Goal: Transaction & Acquisition: Purchase product/service

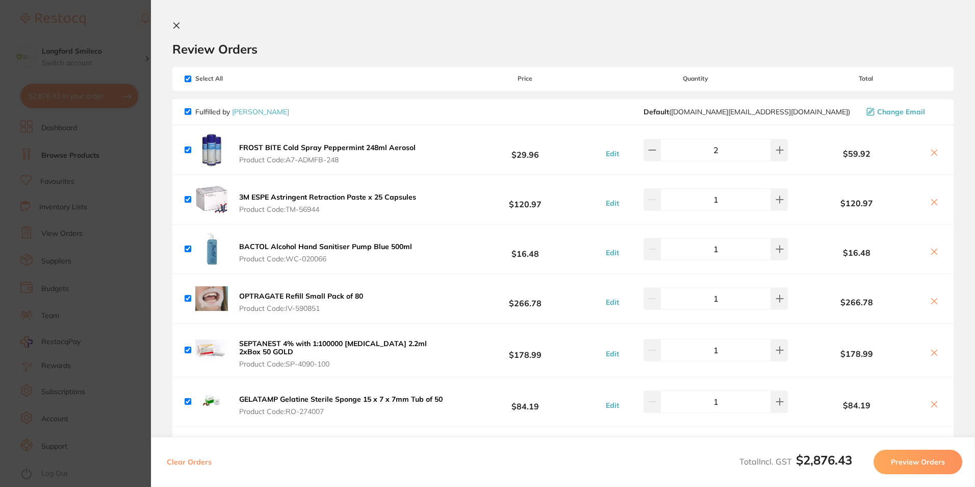
scroll to position [408, 0]
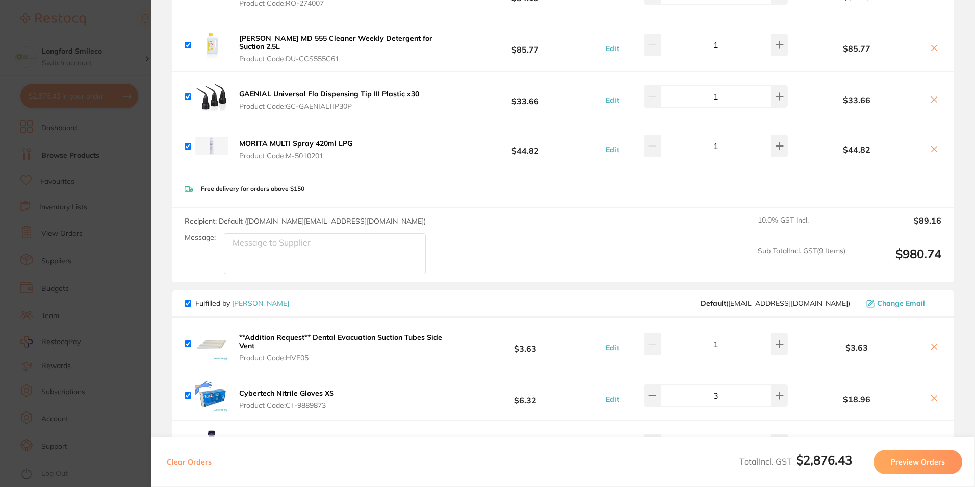
click at [103, 178] on section "Update RRP Set your pre negotiated price for this item. Item Agreed RRP (excl. …" at bounding box center [487, 243] width 975 height 487
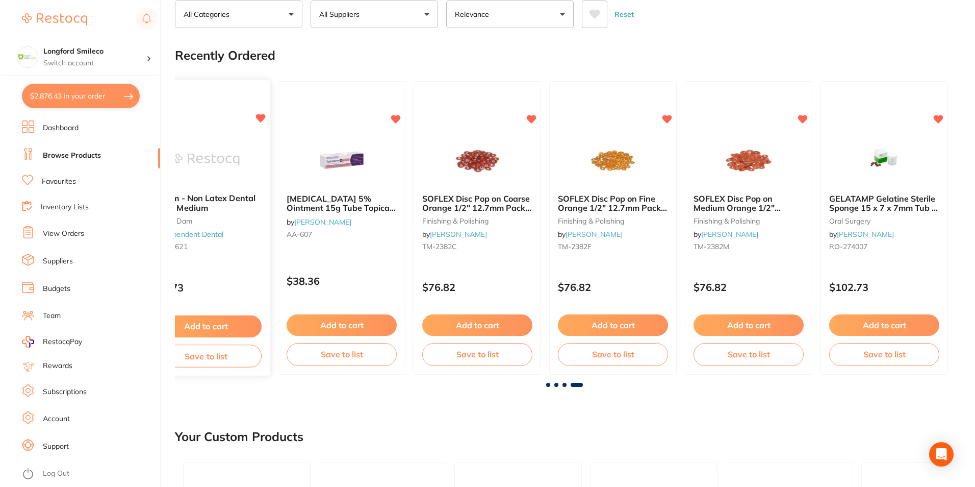
scroll to position [0, 0]
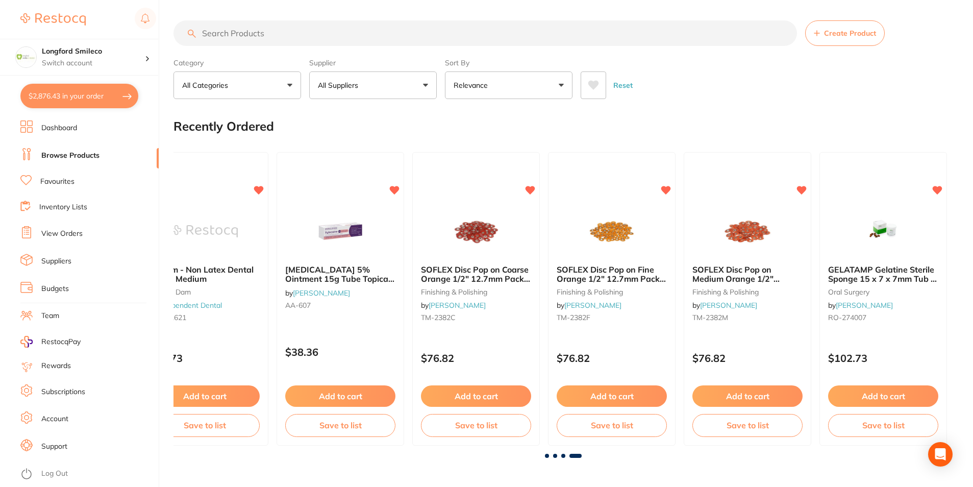
click at [232, 33] on input "search" at bounding box center [484, 33] width 623 height 26
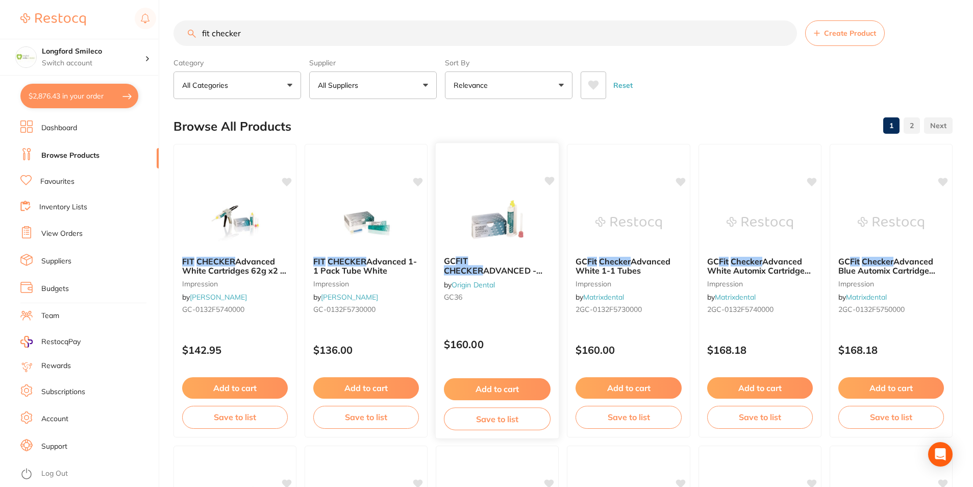
type input "fit checker"
click at [481, 231] on img at bounding box center [497, 222] width 67 height 52
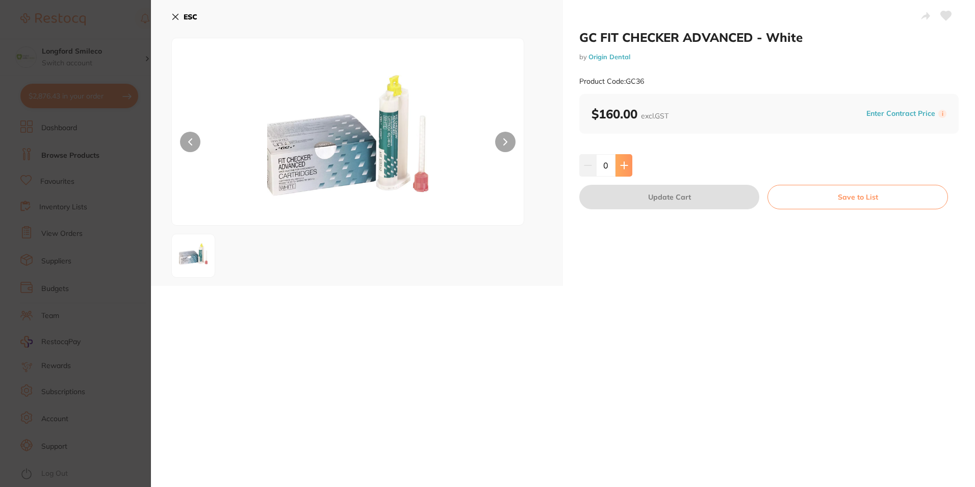
click at [625, 166] on icon at bounding box center [624, 165] width 8 height 8
type input "1"
click at [625, 196] on button "Update Cart" at bounding box center [669, 197] width 180 height 24
checkbox input "false"
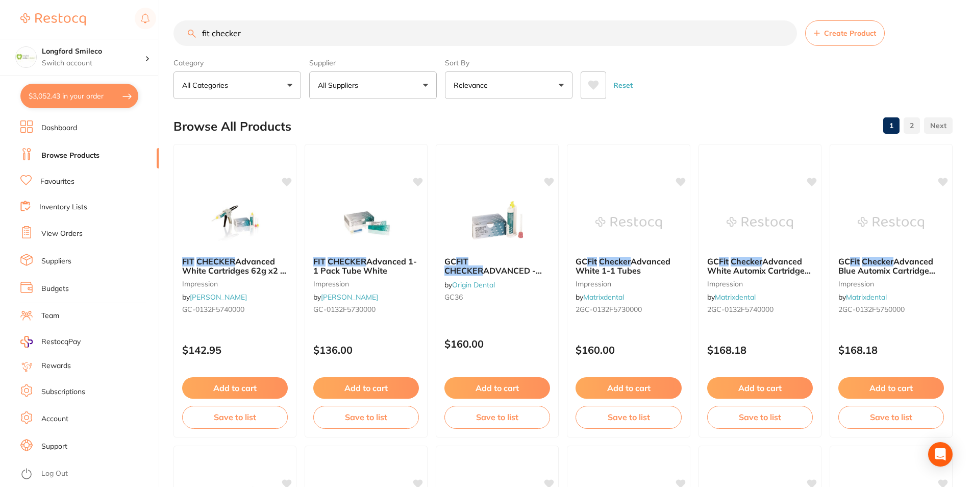
drag, startPoint x: 254, startPoint y: 54, endPoint x: 256, endPoint y: 42, distance: 12.0
click at [254, 54] on section "fit checker Create Product Category All Categories All Categories CAD/CAM dispo…" at bounding box center [562, 59] width 779 height 79
drag, startPoint x: 259, startPoint y: 38, endPoint x: 200, endPoint y: 57, distance: 61.0
click at [200, 57] on section "fit checker Create Product Category All Categories All Categories CAD/CAM dispo…" at bounding box center [562, 59] width 779 height 79
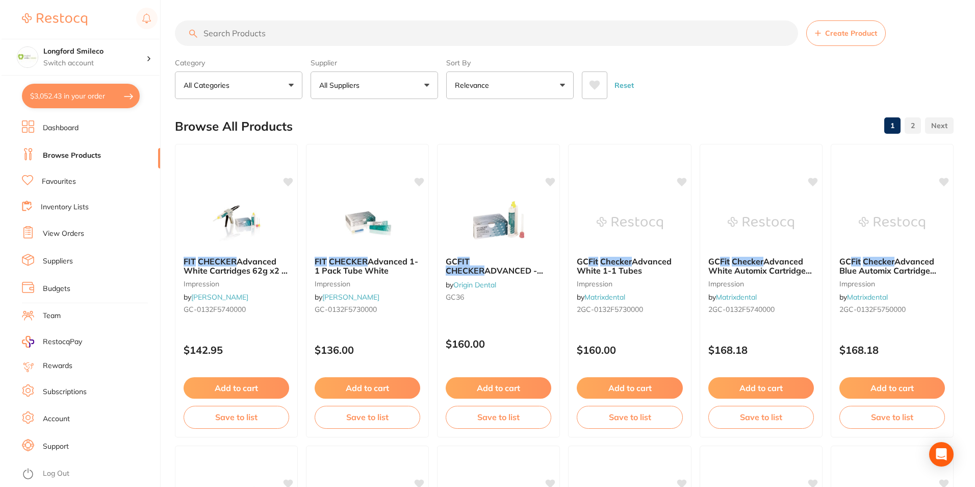
scroll to position [0, 0]
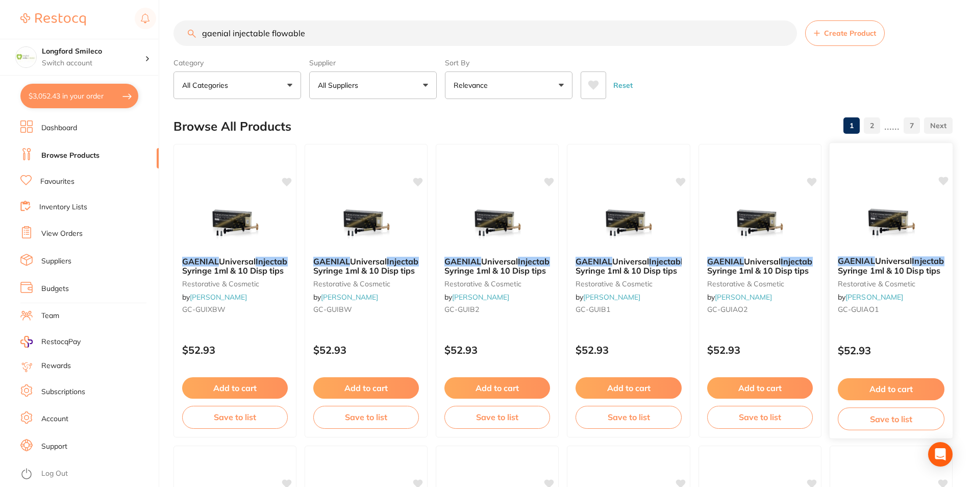
type input "gaenial injectable flowable"
click at [859, 231] on img at bounding box center [890, 222] width 67 height 52
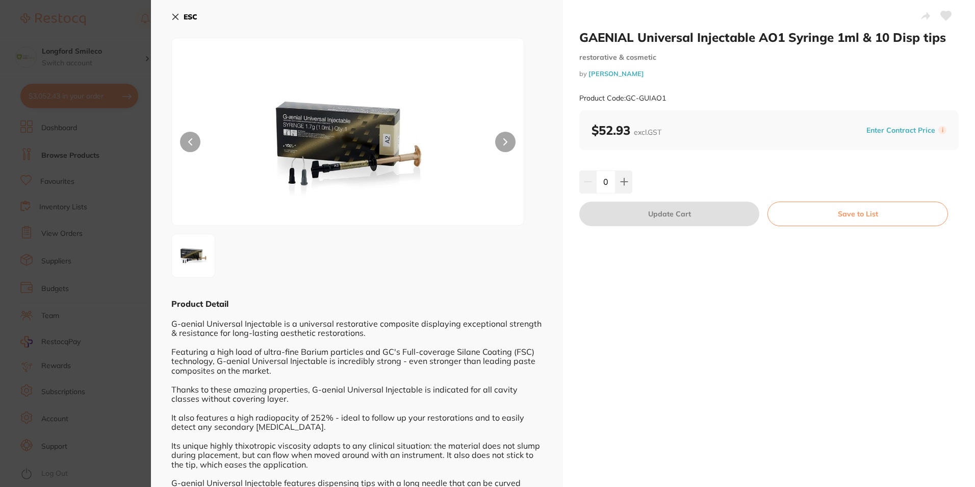
click at [169, 16] on div "ESC Product Detail G-aenial Universal Injectable is a universal restorative com…" at bounding box center [357, 435] width 412 height 871
click at [171, 21] on div "ESC Product Detail G-aenial Universal Injectable is a universal restorative com…" at bounding box center [357, 435] width 412 height 871
click at [172, 17] on icon at bounding box center [175, 17] width 8 height 8
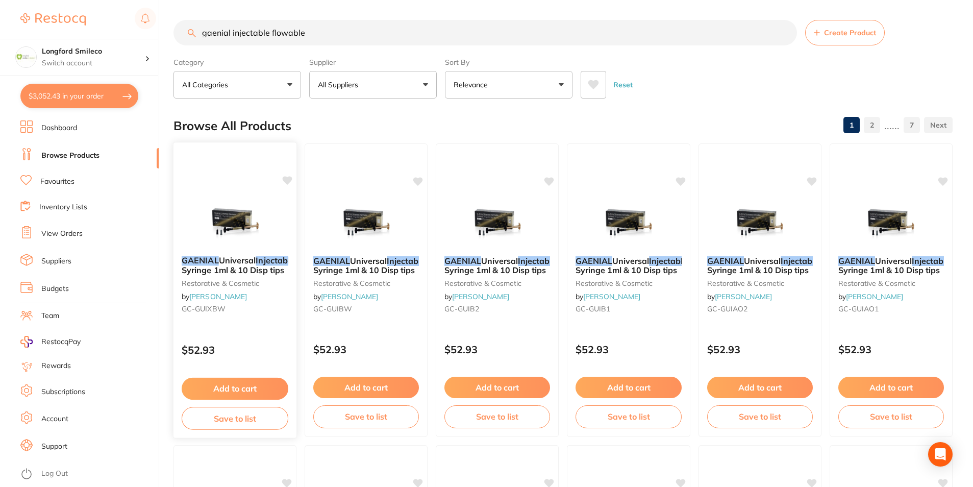
click at [209, 210] on img at bounding box center [234, 222] width 67 height 52
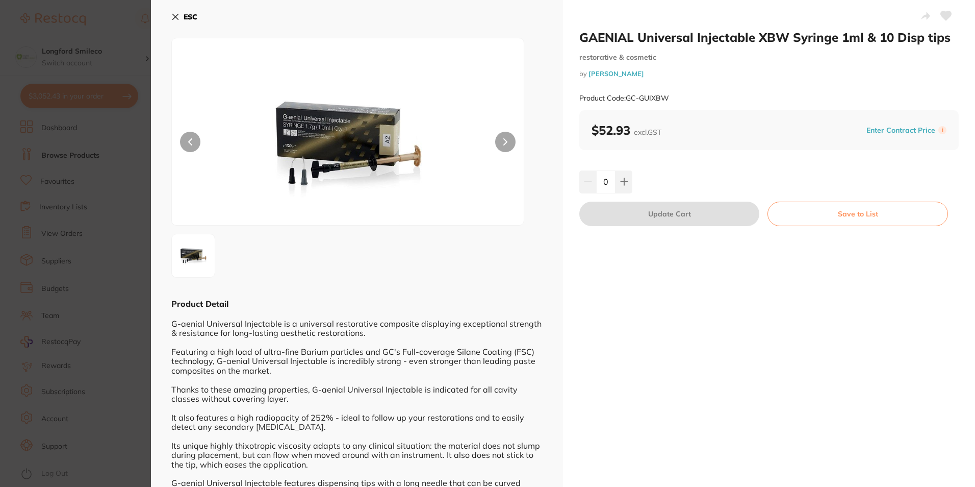
click at [507, 141] on button at bounding box center [505, 142] width 20 height 20
click at [178, 15] on icon at bounding box center [176, 17] width 6 height 6
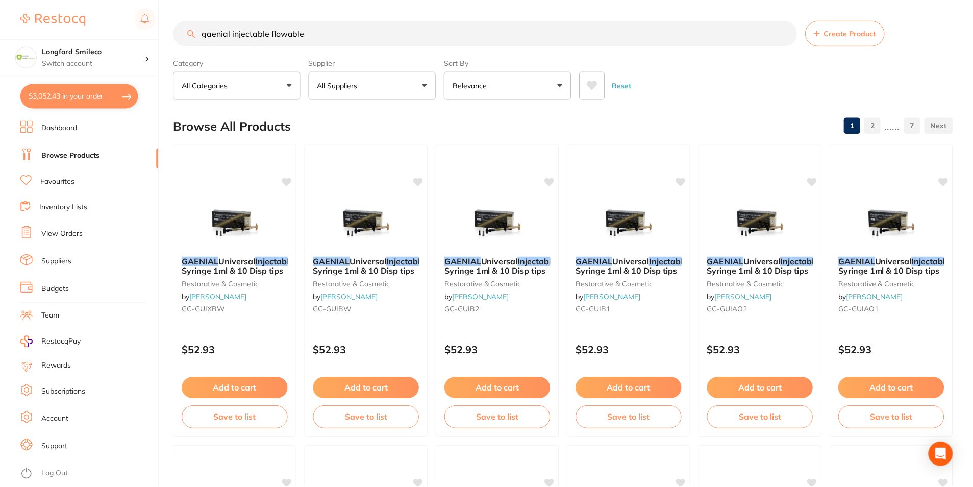
scroll to position [1, 0]
click at [341, 212] on img at bounding box center [366, 222] width 67 height 52
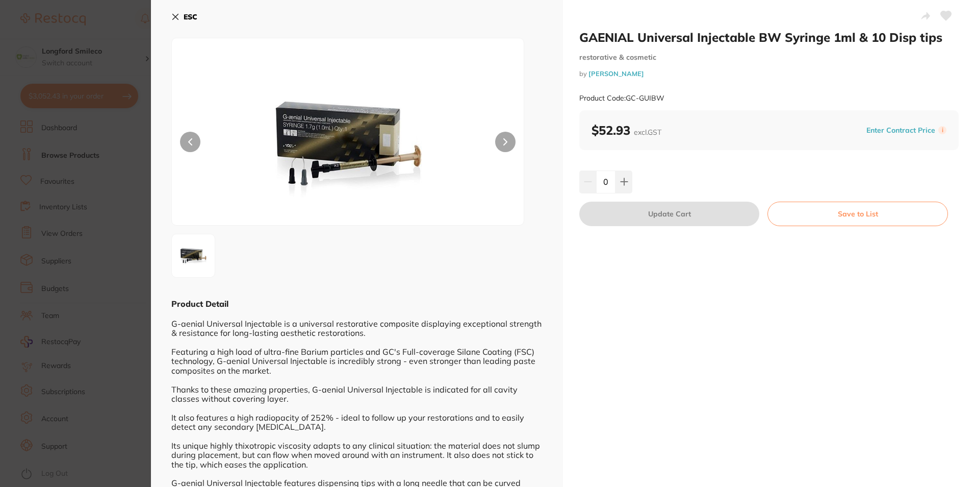
click at [169, 18] on div "ESC Product Detail G-aenial Universal Injectable is a universal restorative com…" at bounding box center [357, 435] width 412 height 871
click at [169, 16] on div "ESC Product Detail G-aenial Universal Injectable is a universal restorative com…" at bounding box center [357, 435] width 412 height 871
click at [177, 14] on icon at bounding box center [175, 17] width 8 height 8
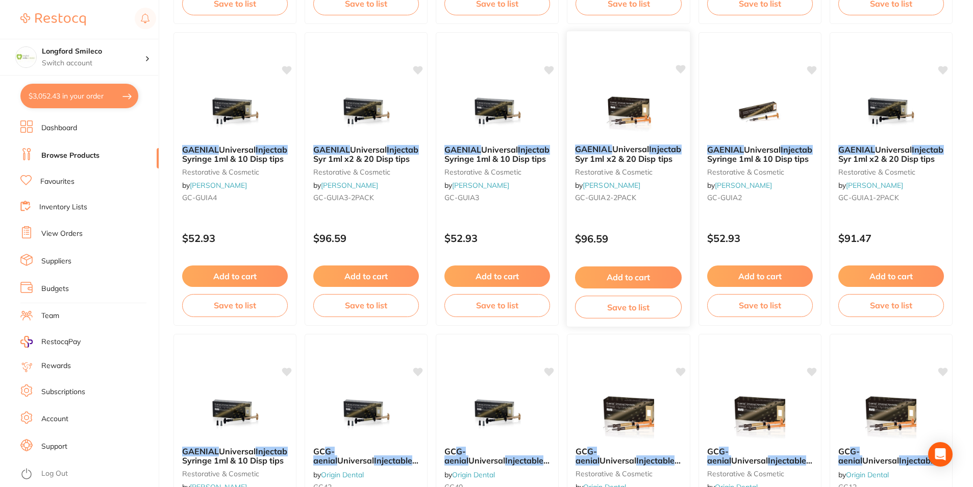
scroll to position [460, 0]
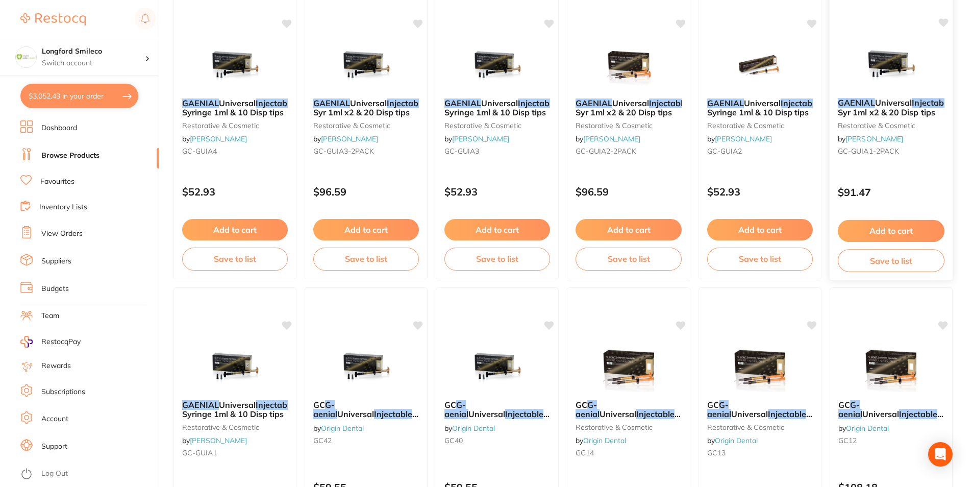
click at [912, 108] on em "Injectable" at bounding box center [931, 102] width 39 height 10
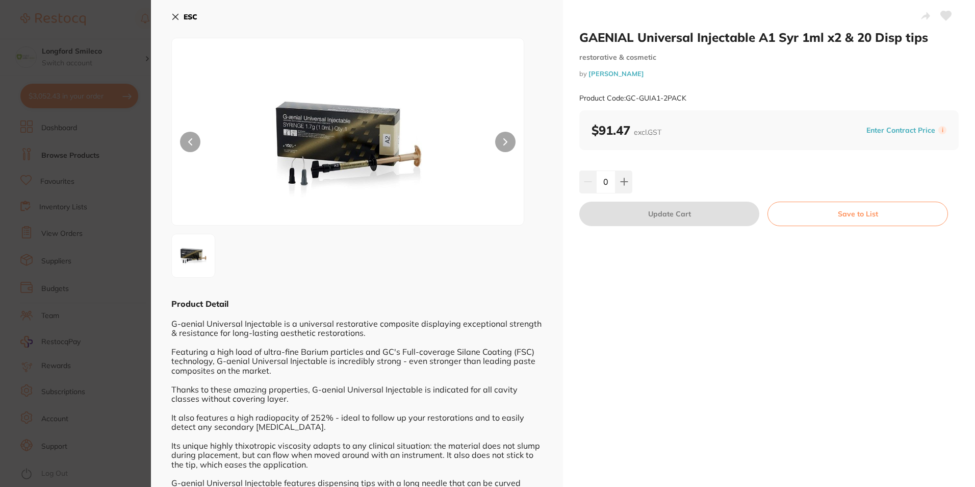
click at [513, 137] on button at bounding box center [505, 142] width 20 height 20
click at [510, 137] on button at bounding box center [505, 142] width 20 height 20
click at [178, 21] on button "ESC" at bounding box center [184, 16] width 26 height 17
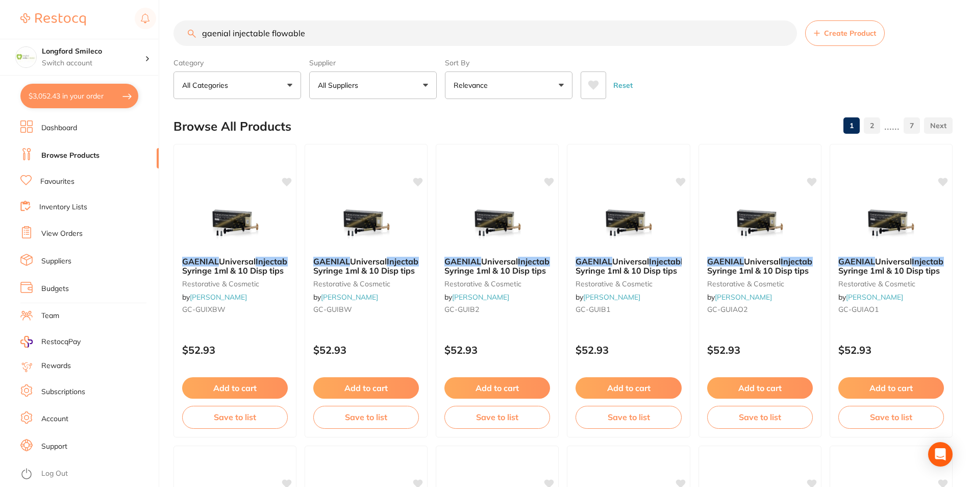
drag, startPoint x: 316, startPoint y: 38, endPoint x: 199, endPoint y: 38, distance: 117.3
click at [199, 38] on input "gaenial injectable flowable" at bounding box center [484, 33] width 623 height 26
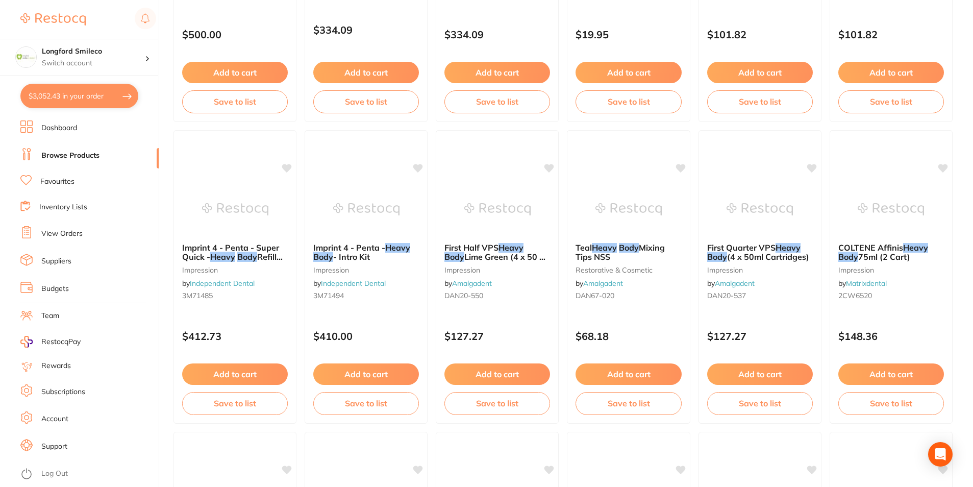
scroll to position [561, 0]
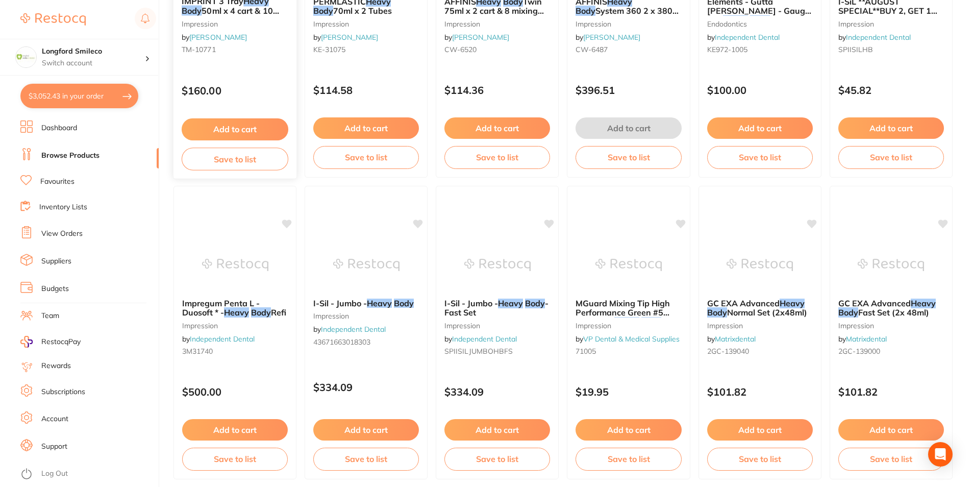
type input "heavy body"
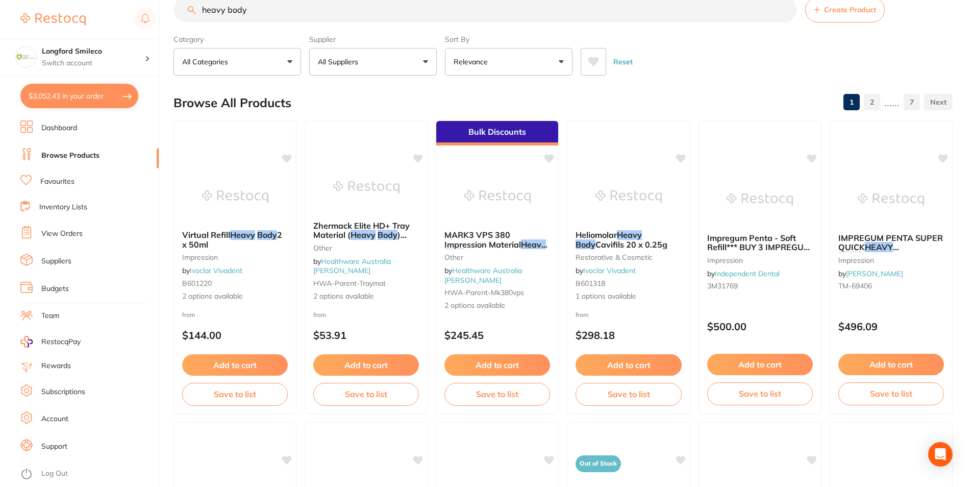
scroll to position [0, 0]
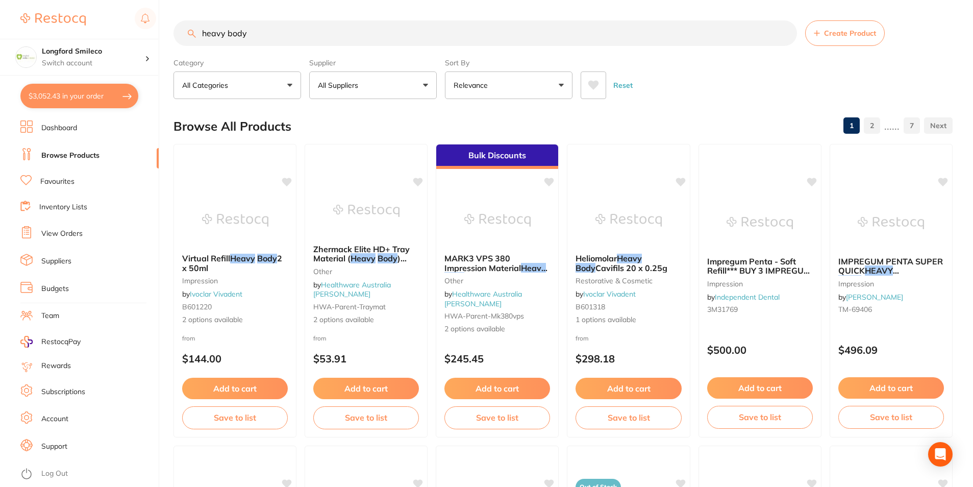
click at [385, 87] on button "All Suppliers" at bounding box center [373, 85] width 128 height 28
type input "origen"
click at [334, 173] on img at bounding box center [329, 173] width 13 height 13
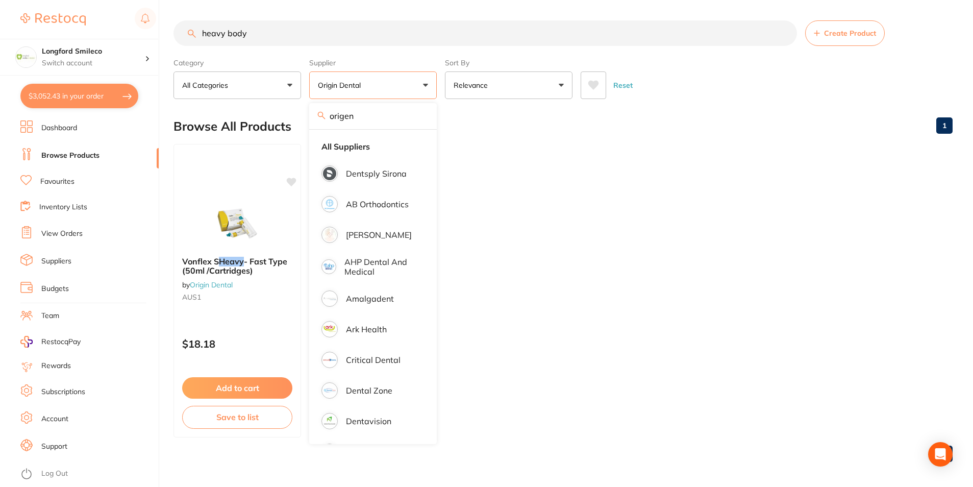
click at [475, 109] on div "Browse All Products 1" at bounding box center [562, 126] width 779 height 34
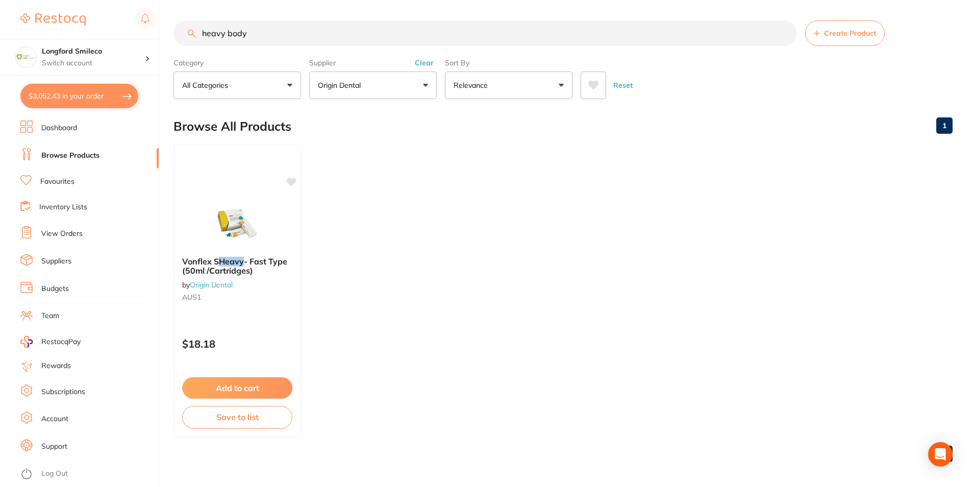
scroll to position [1, 0]
drag, startPoint x: 225, startPoint y: 38, endPoint x: 211, endPoint y: 42, distance: 14.7
click at [211, 42] on input "heavy body" at bounding box center [484, 33] width 623 height 26
type input "light body"
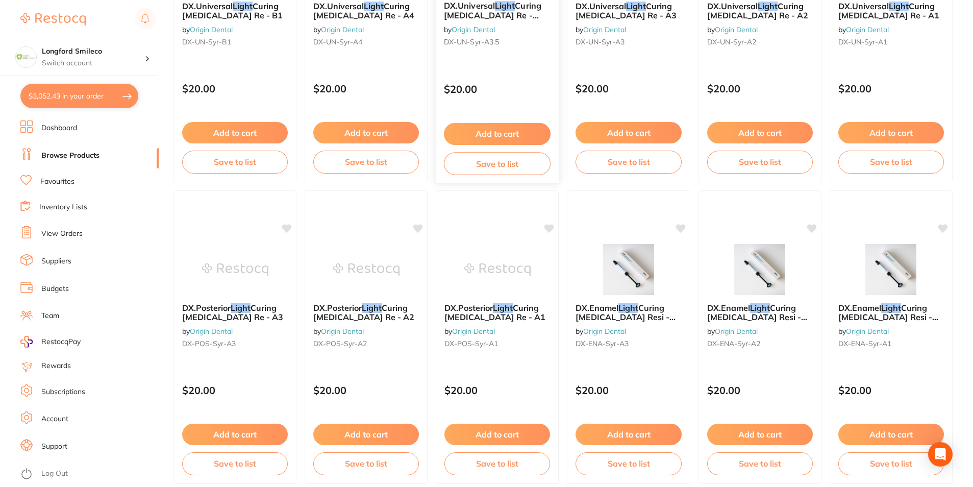
scroll to position [0, 0]
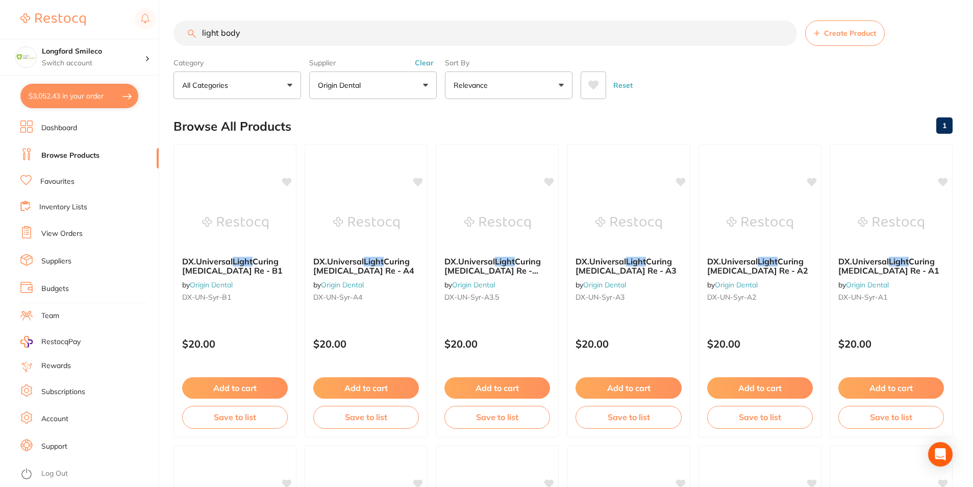
click at [426, 62] on button "Clear" at bounding box center [424, 62] width 25 height 9
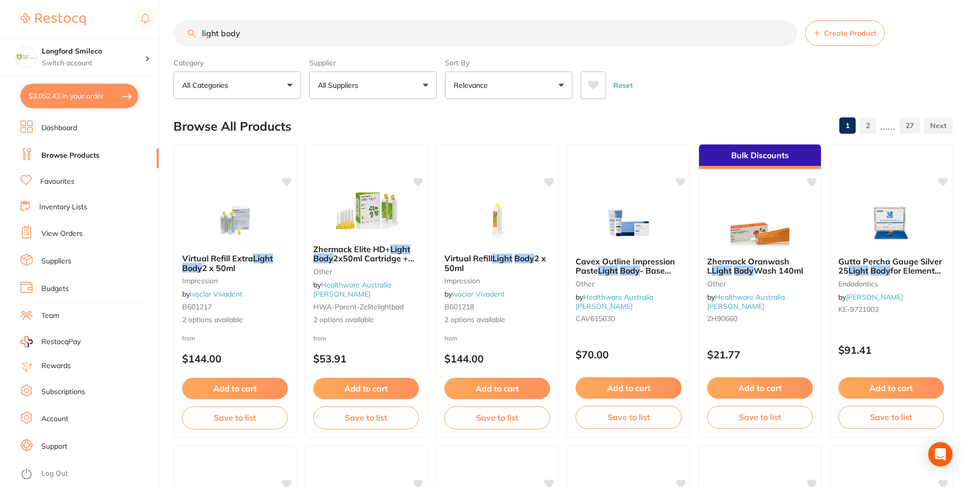
click at [472, 191] on div "Virtual Refill Light Body 2 x 50ml impression by Ivoclar Vivadent B601218 2 opt…" at bounding box center [497, 290] width 124 height 296
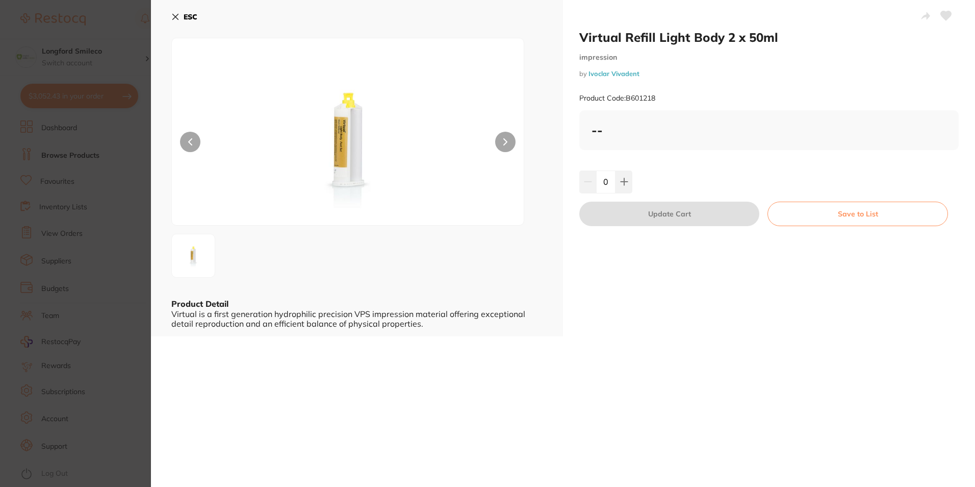
click at [177, 19] on icon at bounding box center [176, 17] width 6 height 6
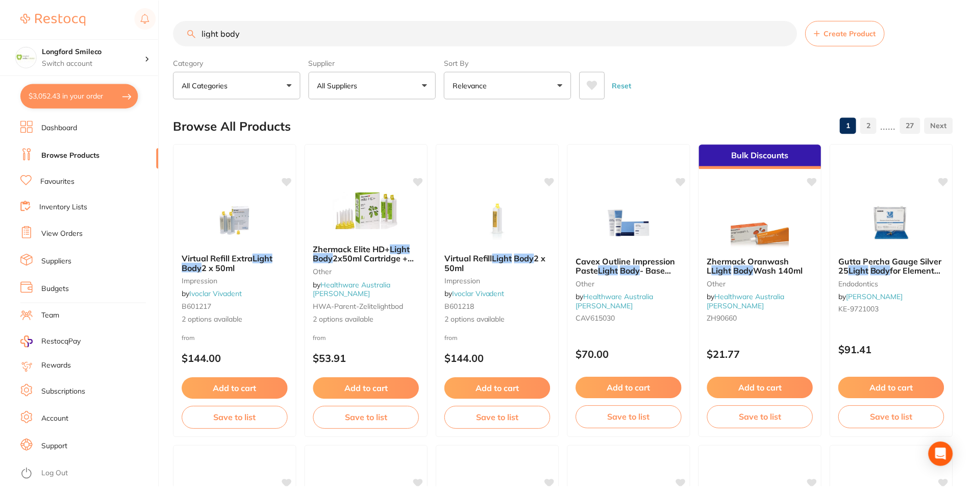
scroll to position [1, 0]
click at [240, 167] on div "Virtual Refill Extra Light Body 2 x 50ml impression by Ivoclar Vivadent B601217…" at bounding box center [235, 290] width 124 height 296
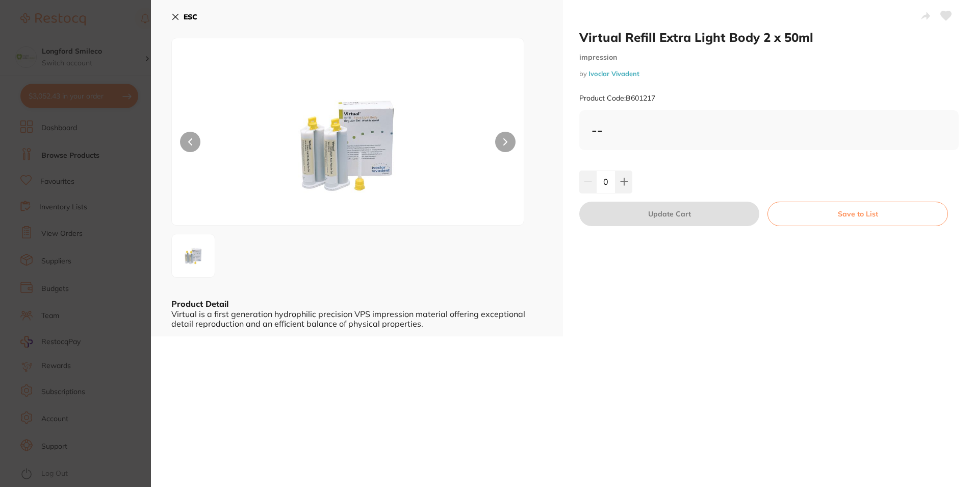
click at [182, 22] on button "ESC" at bounding box center [184, 16] width 26 height 17
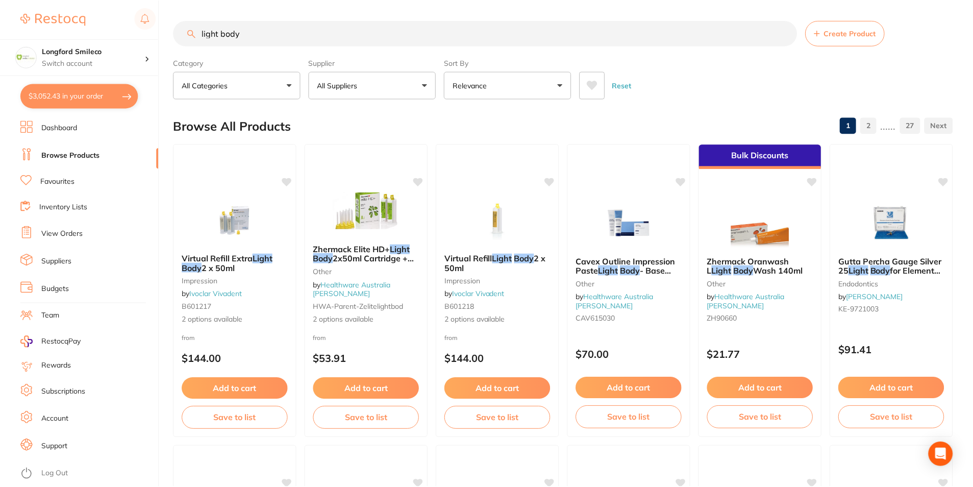
scroll to position [1, 0]
click at [534, 445] on div at bounding box center [497, 457] width 123 height 26
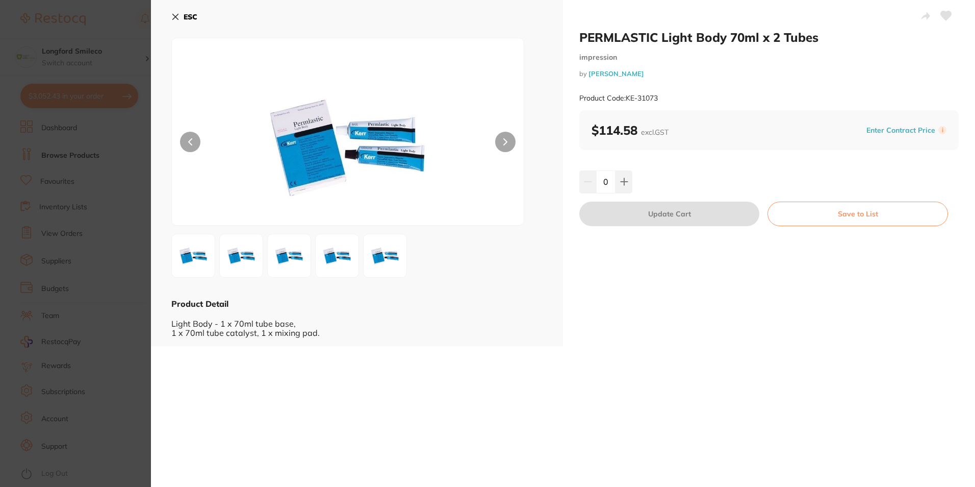
scroll to position [408, 0]
